Goal: Complete application form

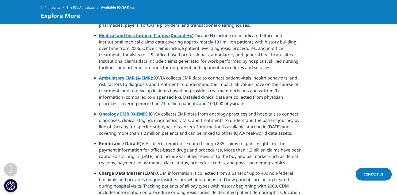
scroll to position [339, 0]
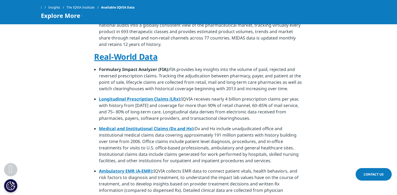
click at [126, 52] on link "Real-World Data" at bounding box center [126, 56] width 64 height 11
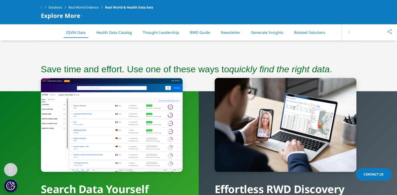
scroll to position [423, 0]
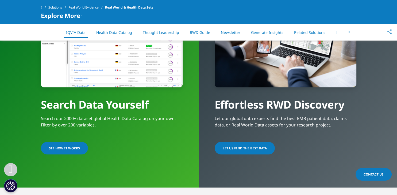
click at [54, 147] on span "SEE HOW IT WORKS" at bounding box center [64, 148] width 31 height 5
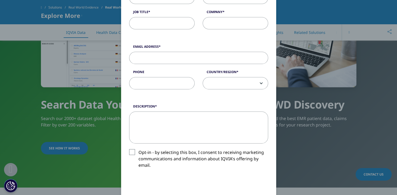
scroll to position [0, 0]
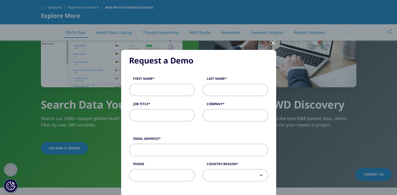
click at [165, 87] on input "First Name" at bounding box center [162, 90] width 66 height 12
type input "[PERSON_NAME]"
type input "[DEMOGRAPHIC_DATA]"
type input "Research Associate"
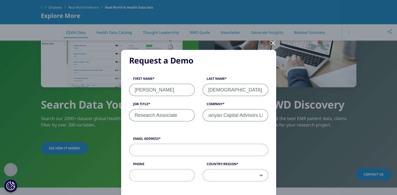
scroll to position [0, 5]
type input "Banyan Capital Advisors LLP"
type input "[PERSON_NAME][EMAIL_ADDRESS][DOMAIN_NAME]"
click at [156, 178] on input "Phone" at bounding box center [162, 176] width 66 height 12
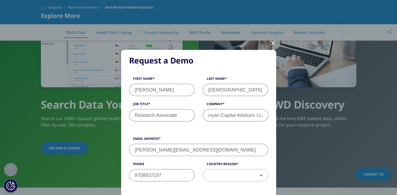
type input "9708937197"
click at [228, 174] on span at bounding box center [235, 176] width 65 height 12
click at [267, 140] on div at bounding box center [266, 138] width 4 height 8
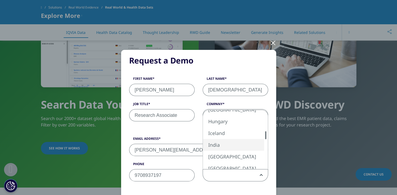
select select "India"
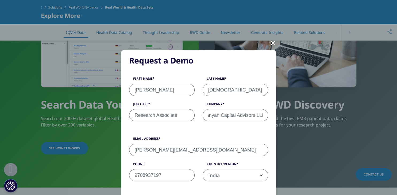
scroll to position [92, 0]
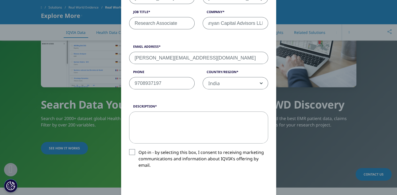
click at [187, 117] on textarea "Description" at bounding box center [198, 128] width 139 height 32
type textarea "H"
type textarea "Research on consumer health products."
click at [135, 153] on label "Opt-in - by selecting this box, I consent to receiving marketing communications…" at bounding box center [198, 160] width 139 height 22
click at [138, 149] on input "Opt-in - by selecting this box, I consent to receiving marketing communications…" at bounding box center [138, 149] width 0 height 0
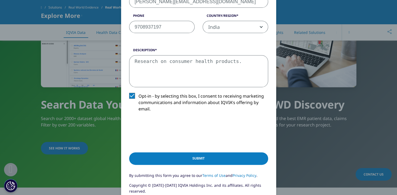
scroll to position [185, 0]
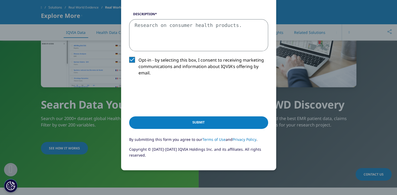
click at [214, 121] on input "Submit" at bounding box center [198, 123] width 139 height 13
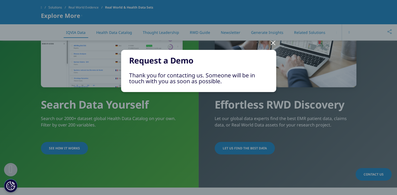
scroll to position [0, 0]
click at [274, 44] on div at bounding box center [273, 42] width 6 height 15
